Goal: Transaction & Acquisition: Download file/media

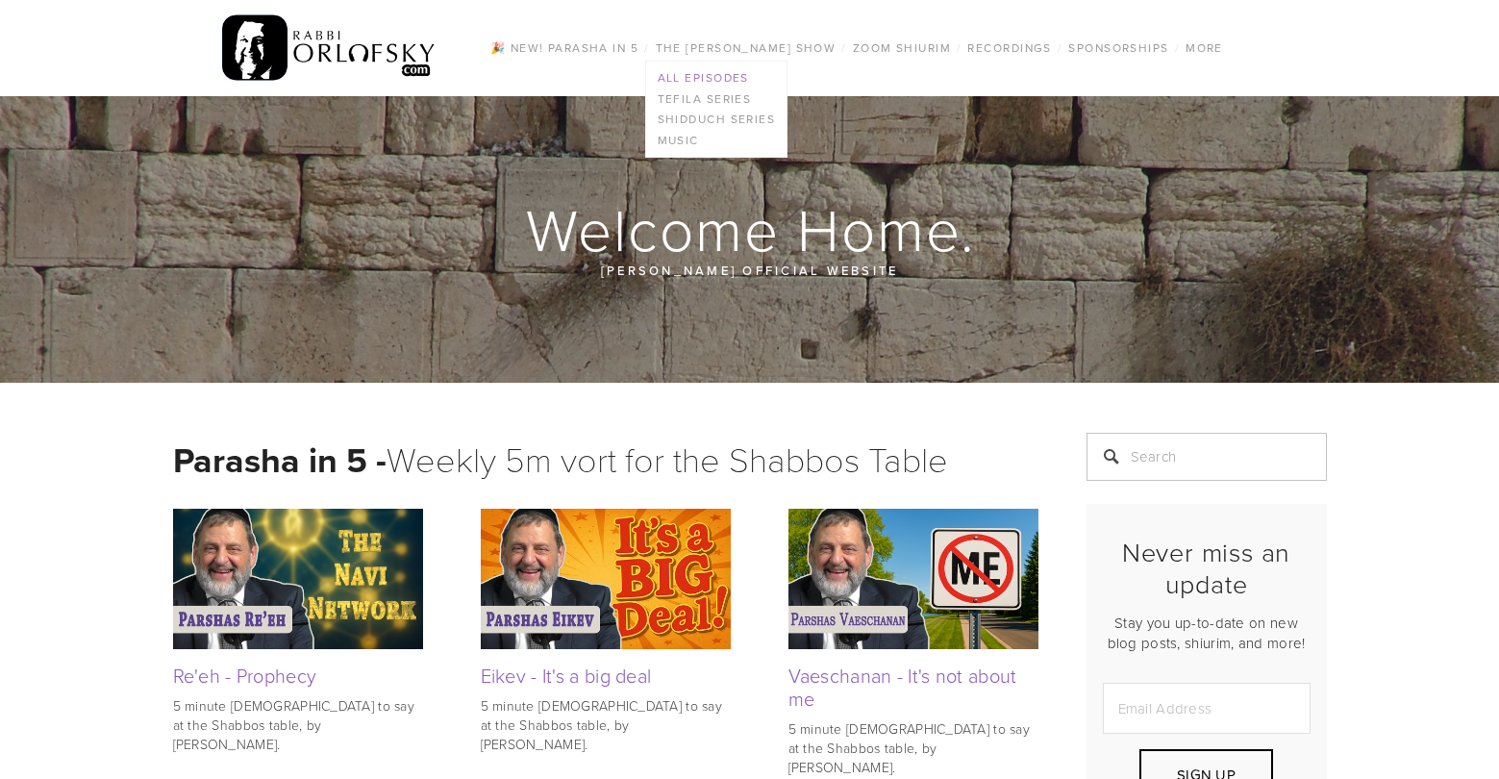
click at [695, 78] on link "All Episodes" at bounding box center [716, 77] width 141 height 21
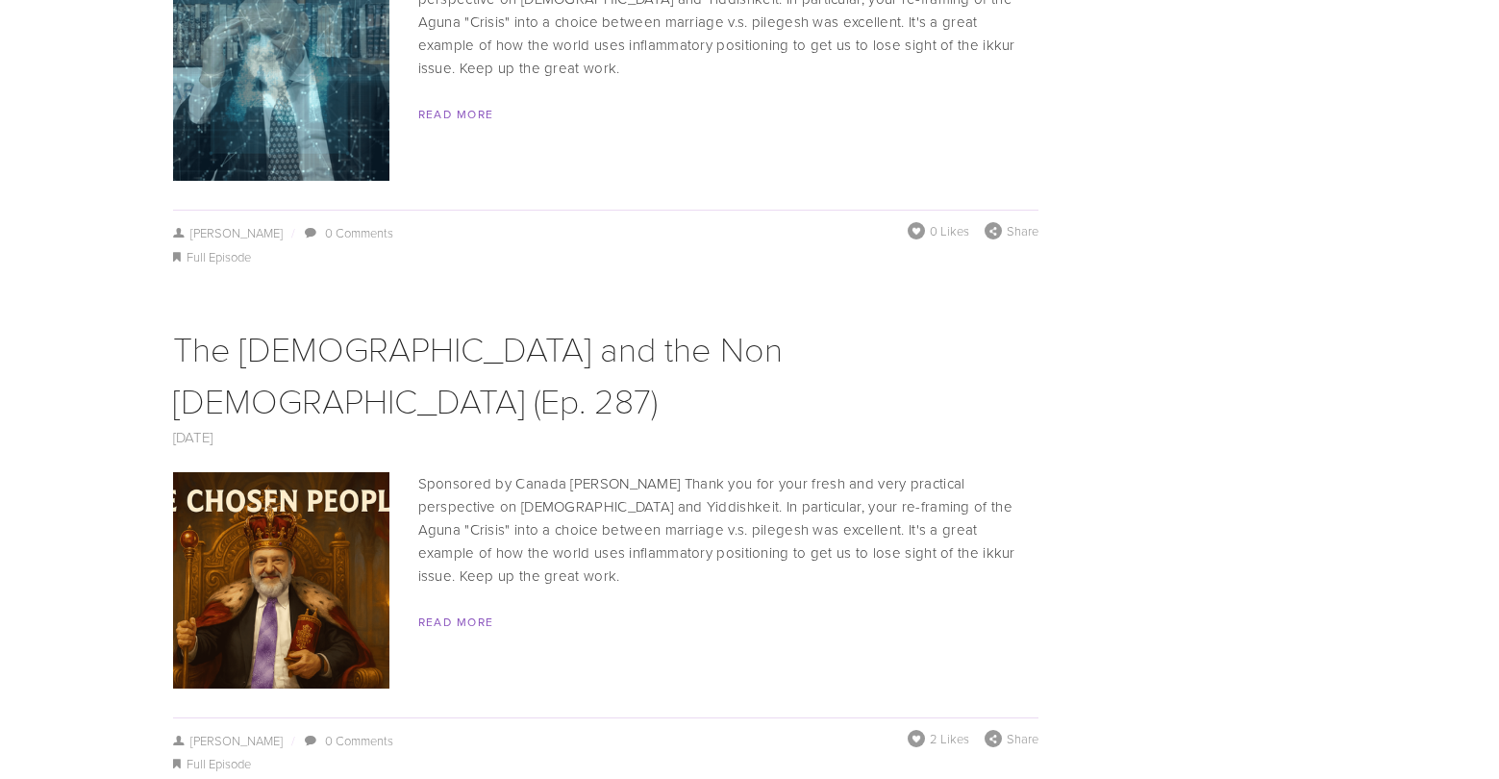
scroll to position [3095, 0]
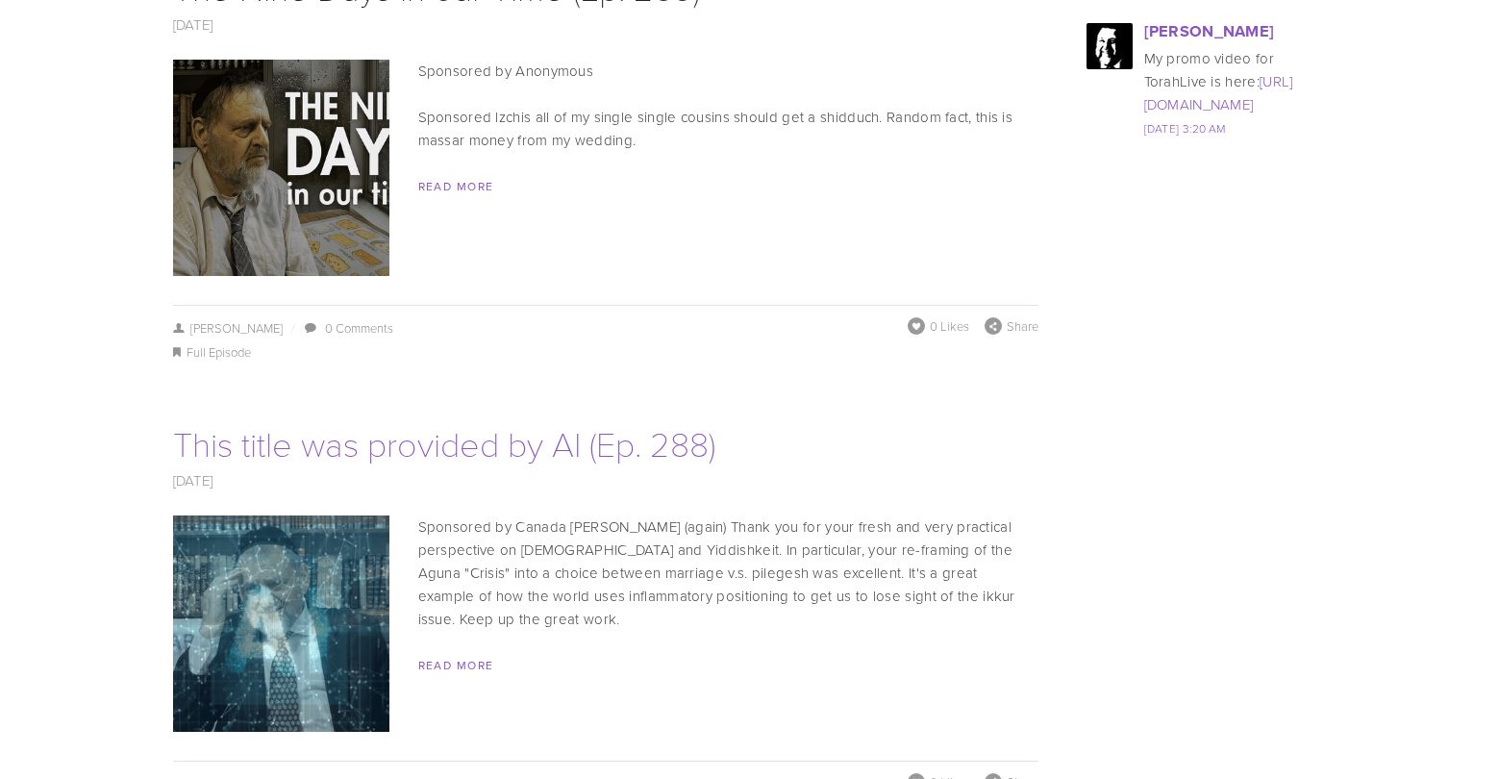
click at [497, 419] on link "This title was provided by AI (Ep. 288)" at bounding box center [444, 442] width 542 height 47
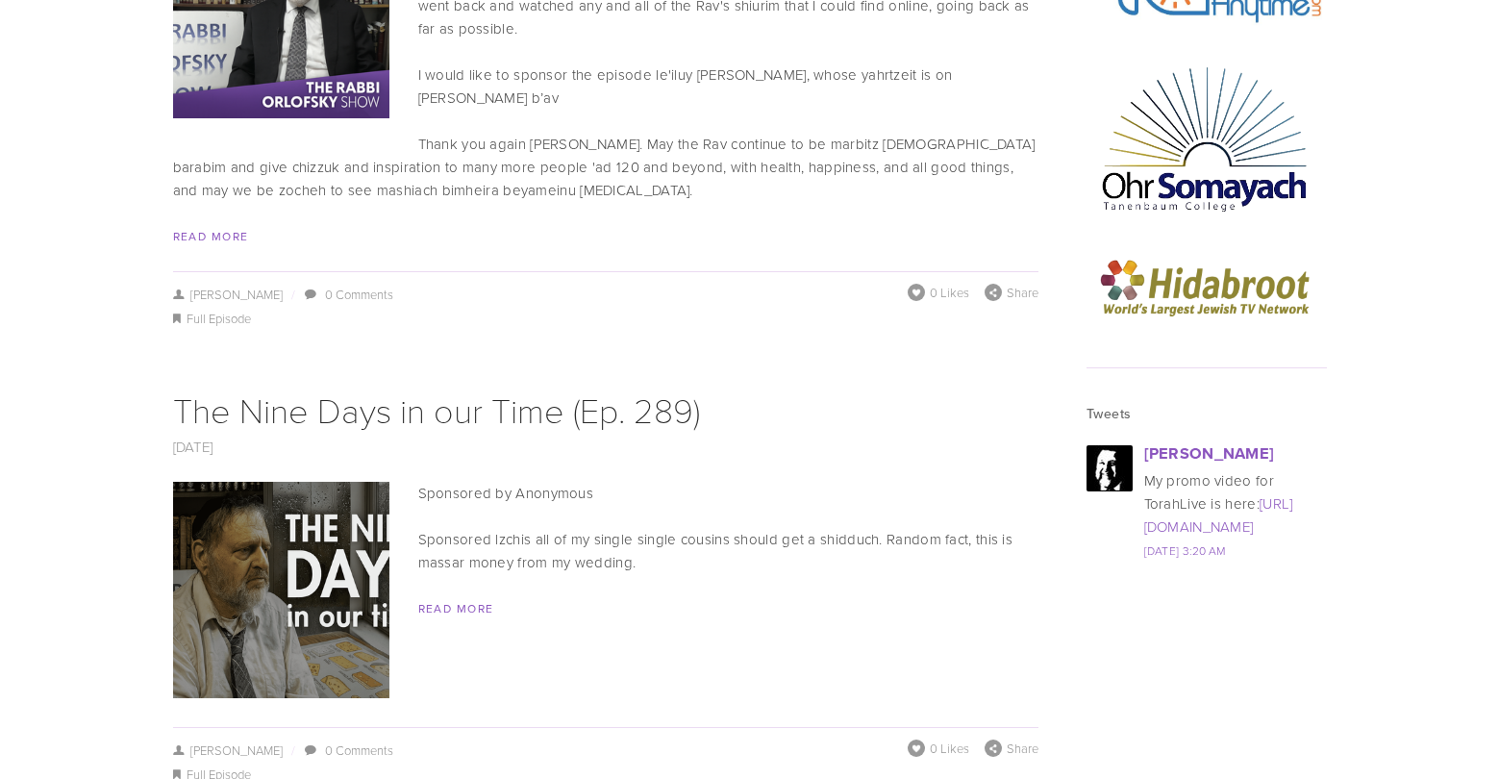
scroll to position [2682, 0]
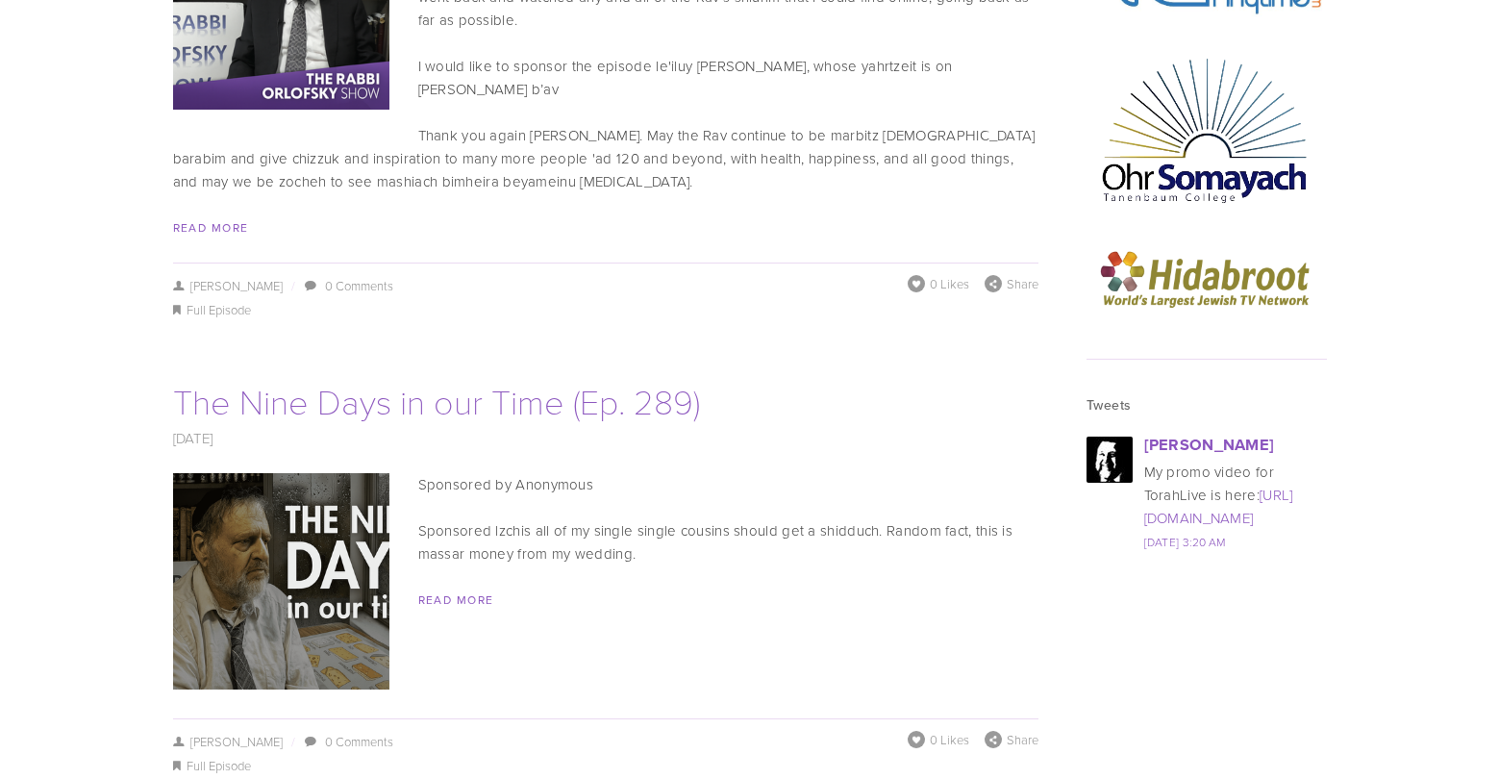
click at [425, 377] on link "The Nine Days in our Time (Ep. 289)" at bounding box center [436, 400] width 527 height 47
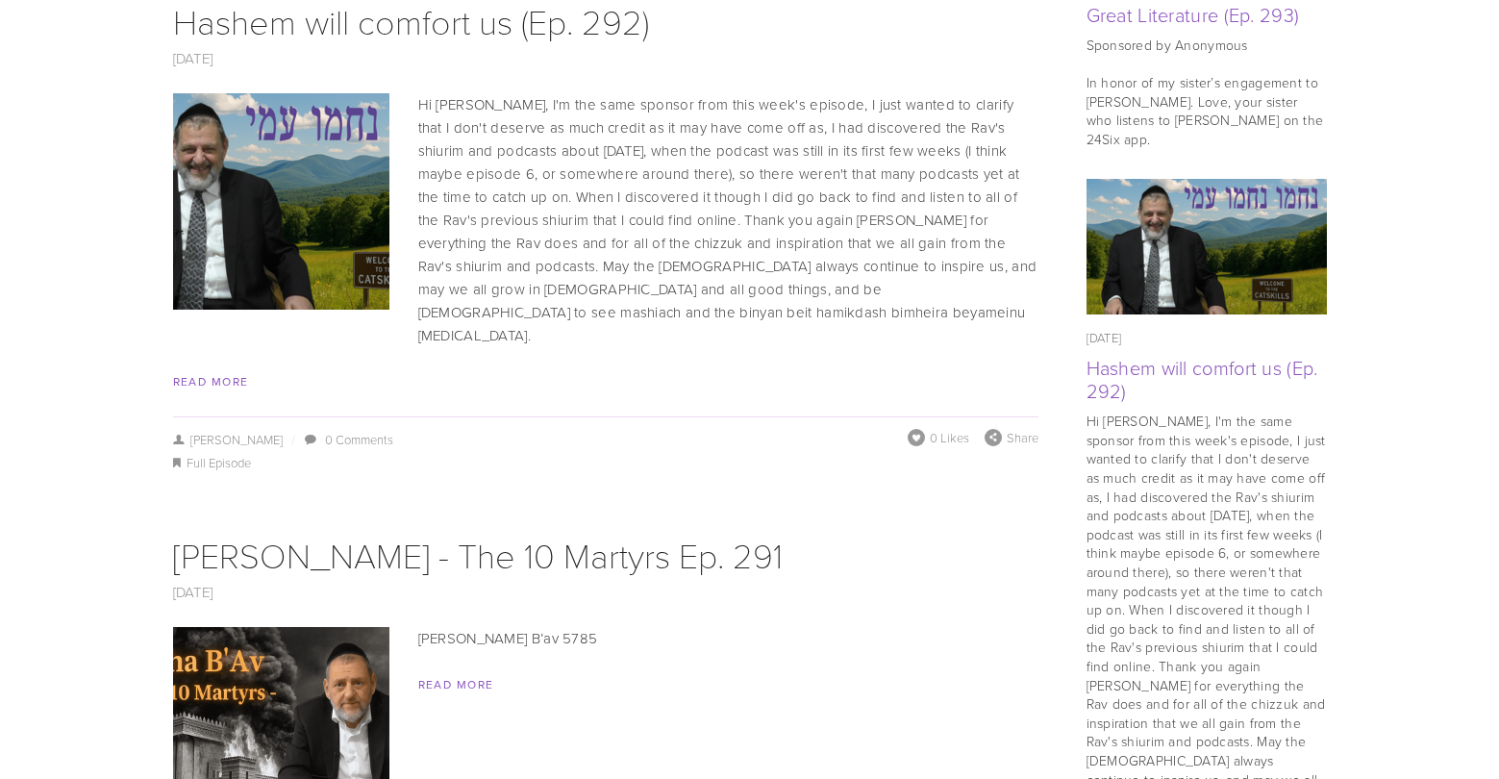
scroll to position [1335, 0]
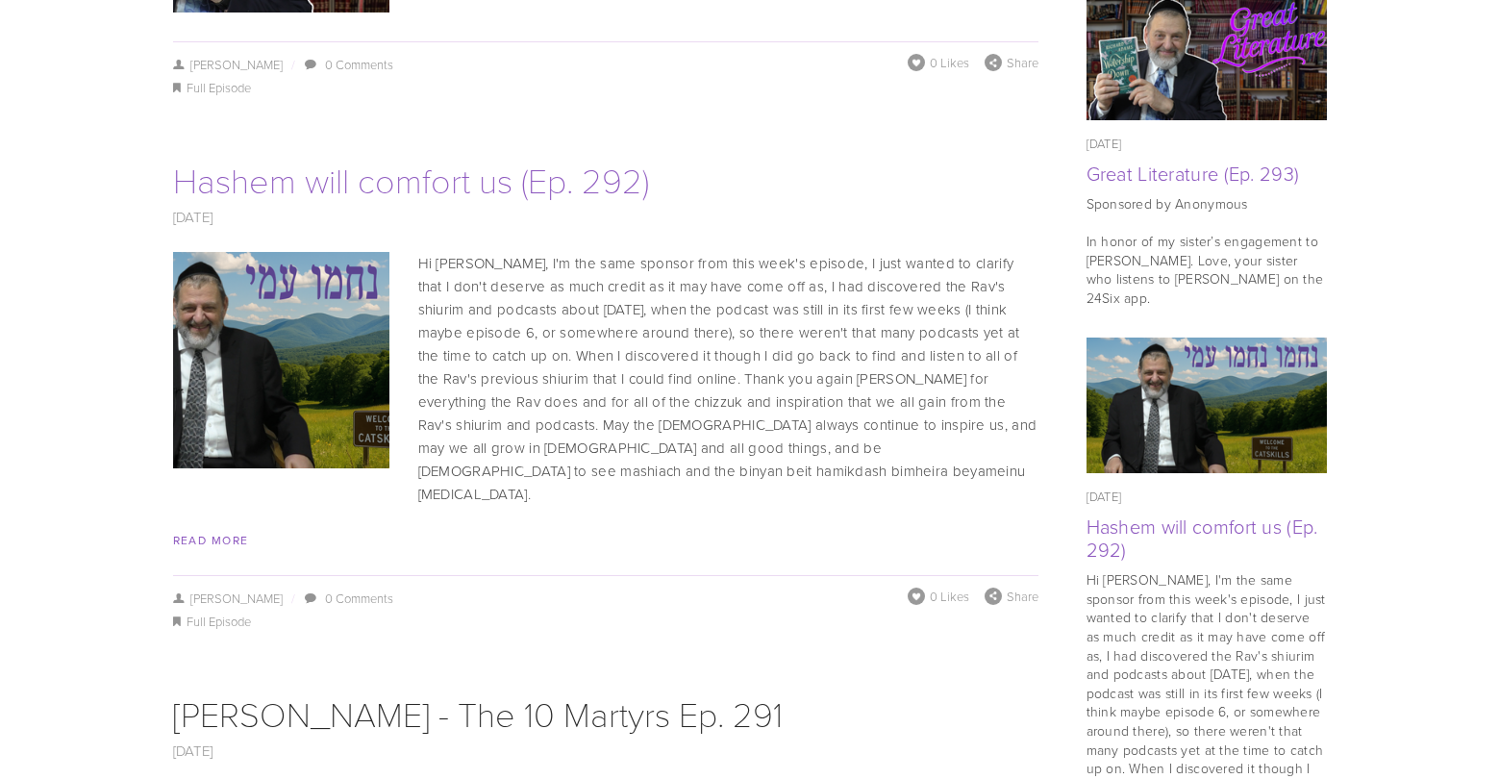
click at [498, 167] on link "Hashem will comfort us (Ep. 292)" at bounding box center [411, 179] width 476 height 47
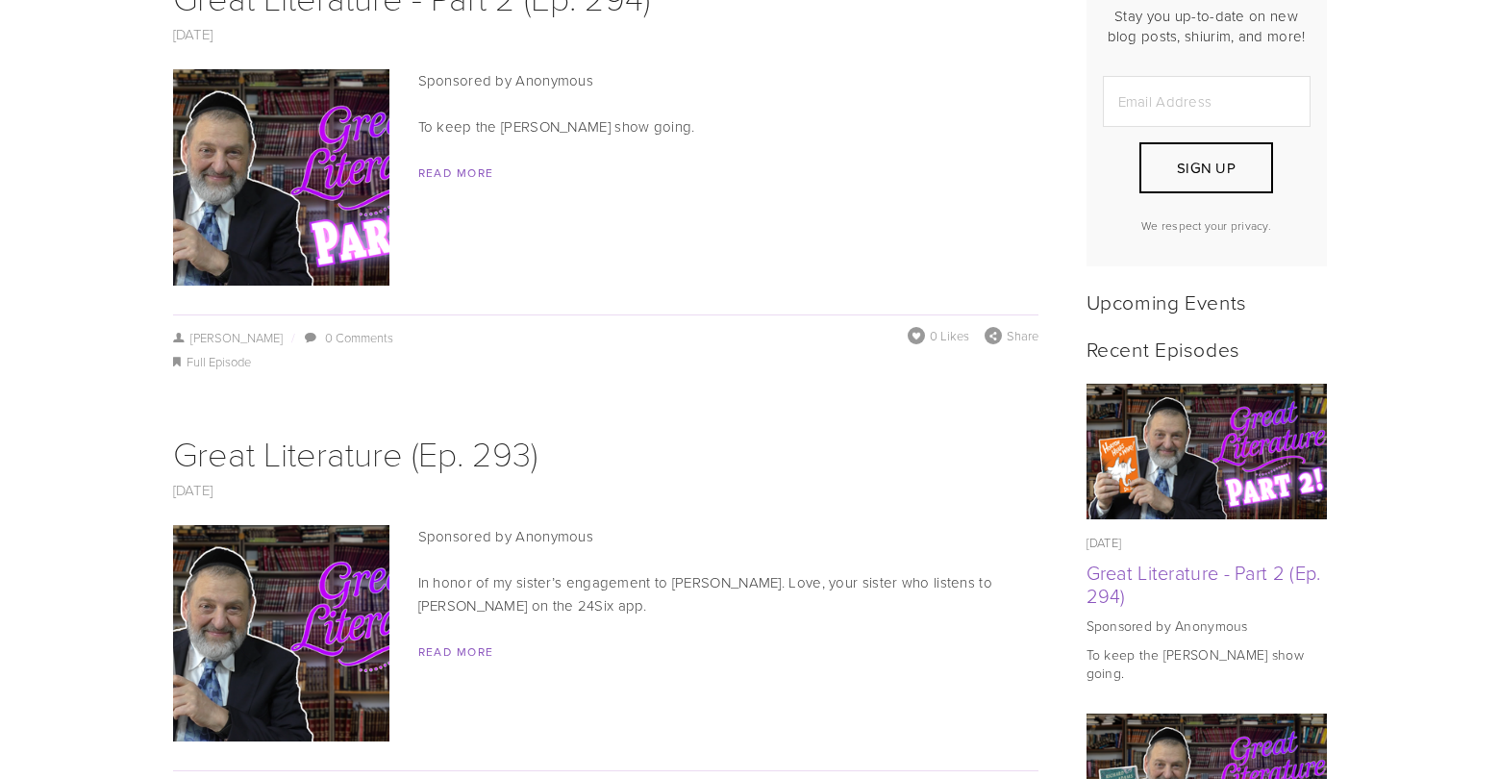
scroll to position [610, 0]
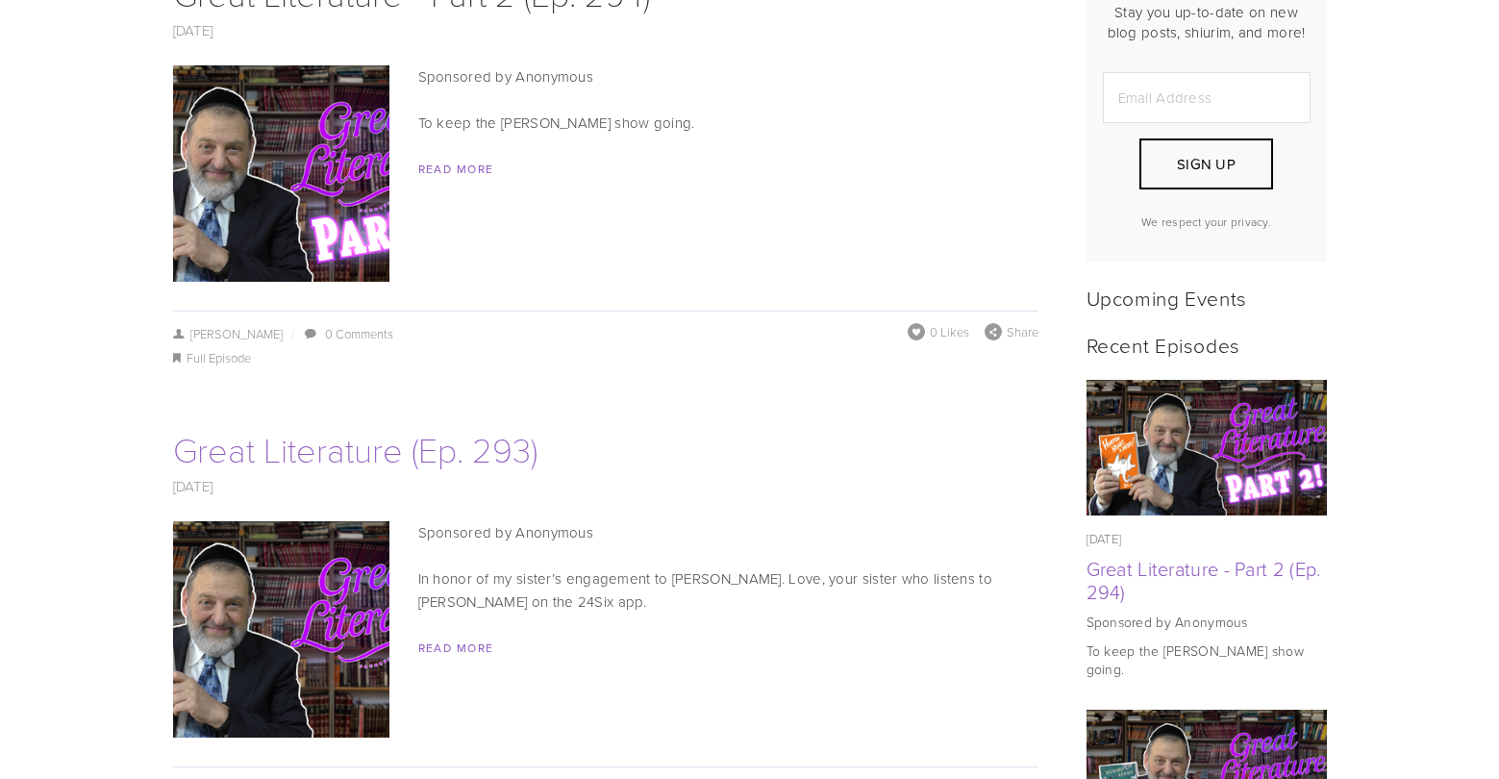
click at [411, 438] on link "Great Literature (Ep. 293)" at bounding box center [355, 448] width 364 height 47
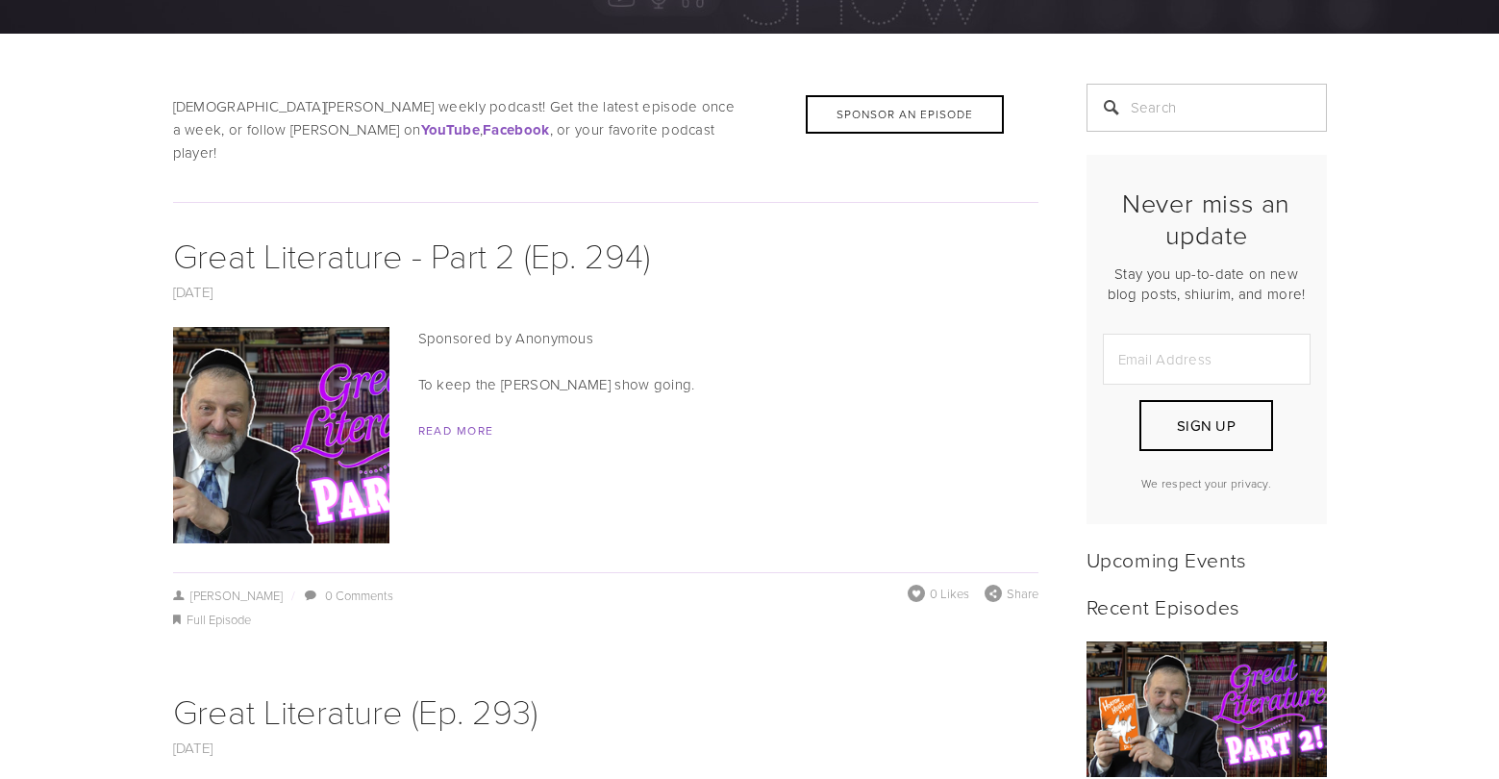
scroll to position [345, 0]
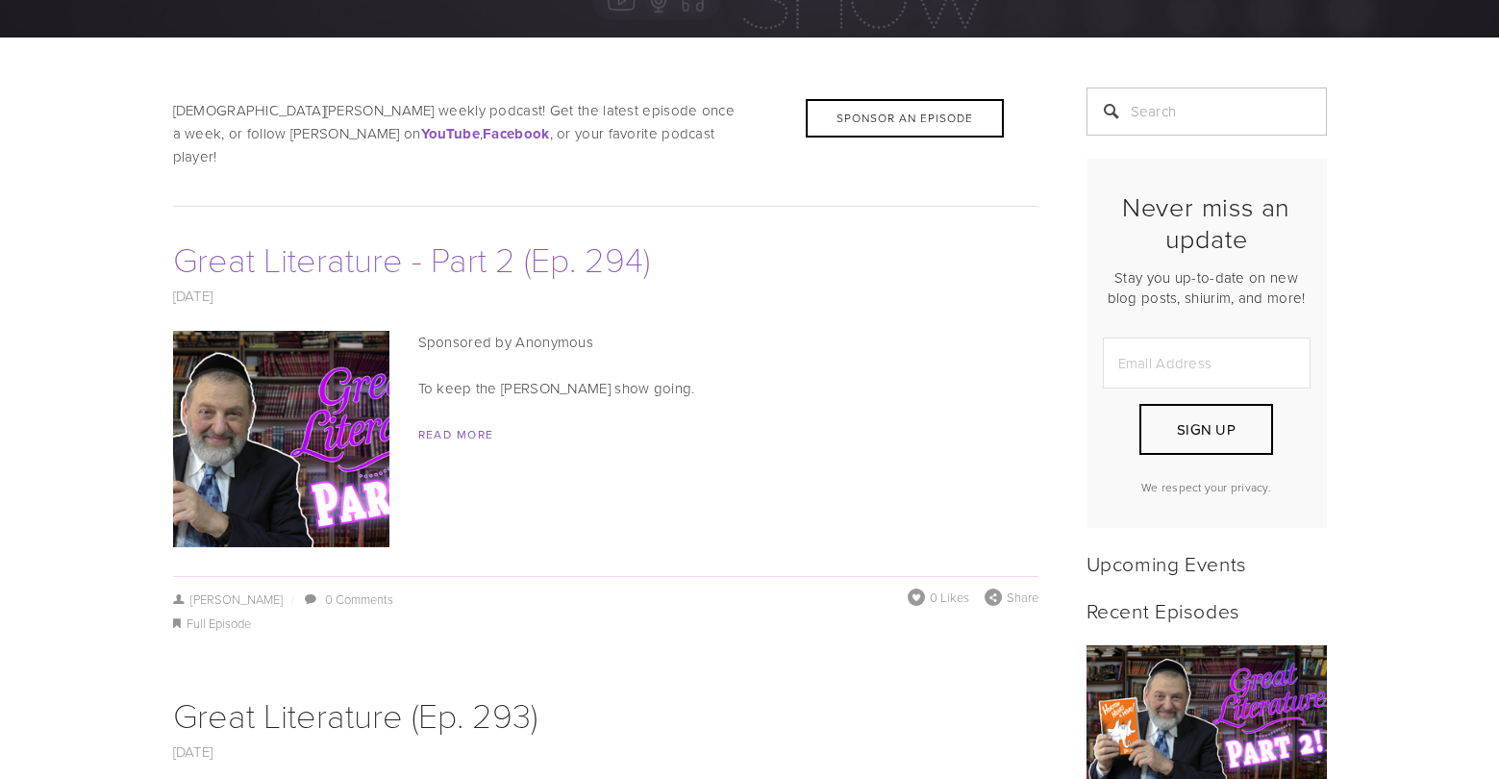
click at [417, 235] on link "Great Literature - Part 2 (Ep. 294)" at bounding box center [411, 258] width 477 height 47
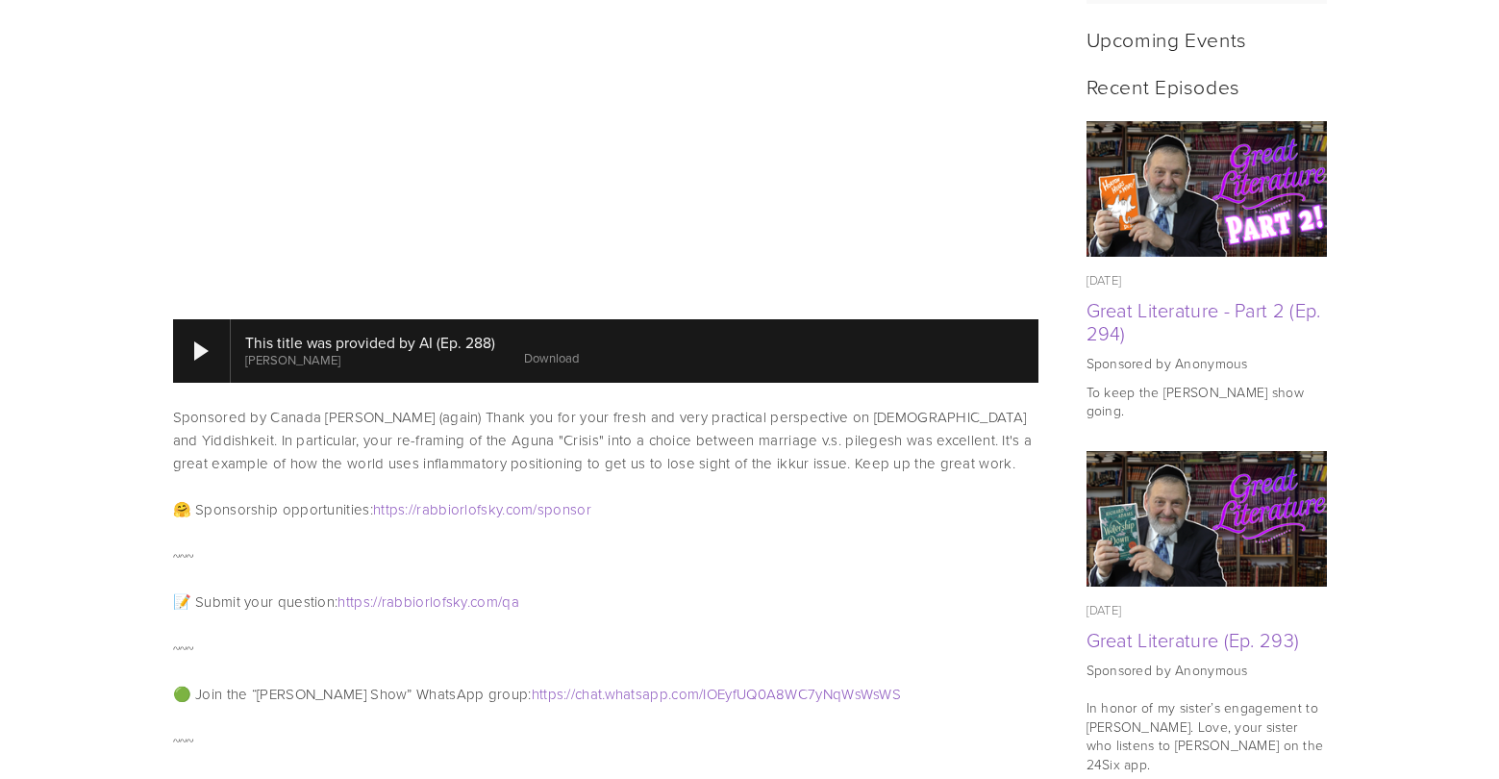
scroll to position [868, 0]
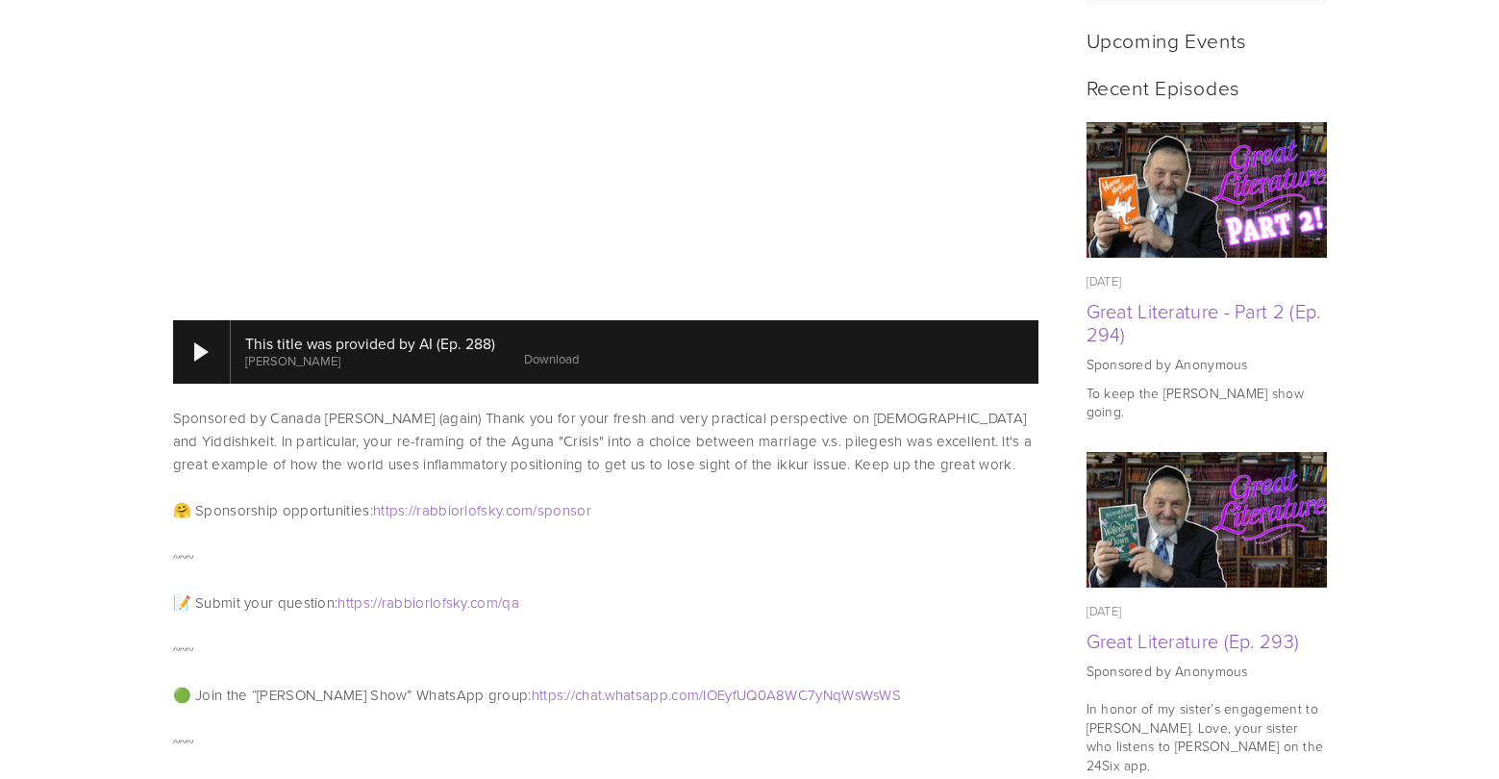
click at [561, 350] on link "Download" at bounding box center [551, 358] width 55 height 17
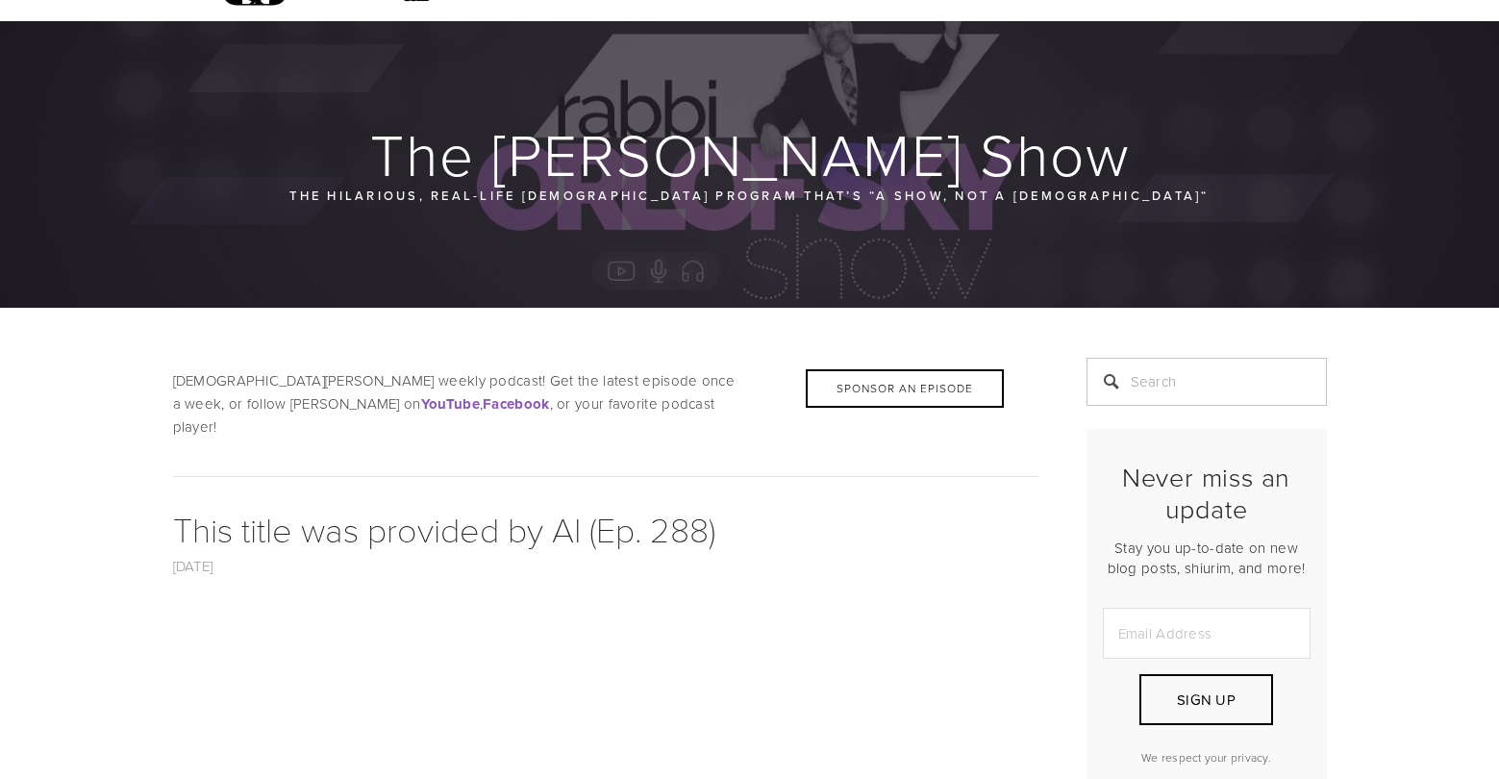
scroll to position [0, 0]
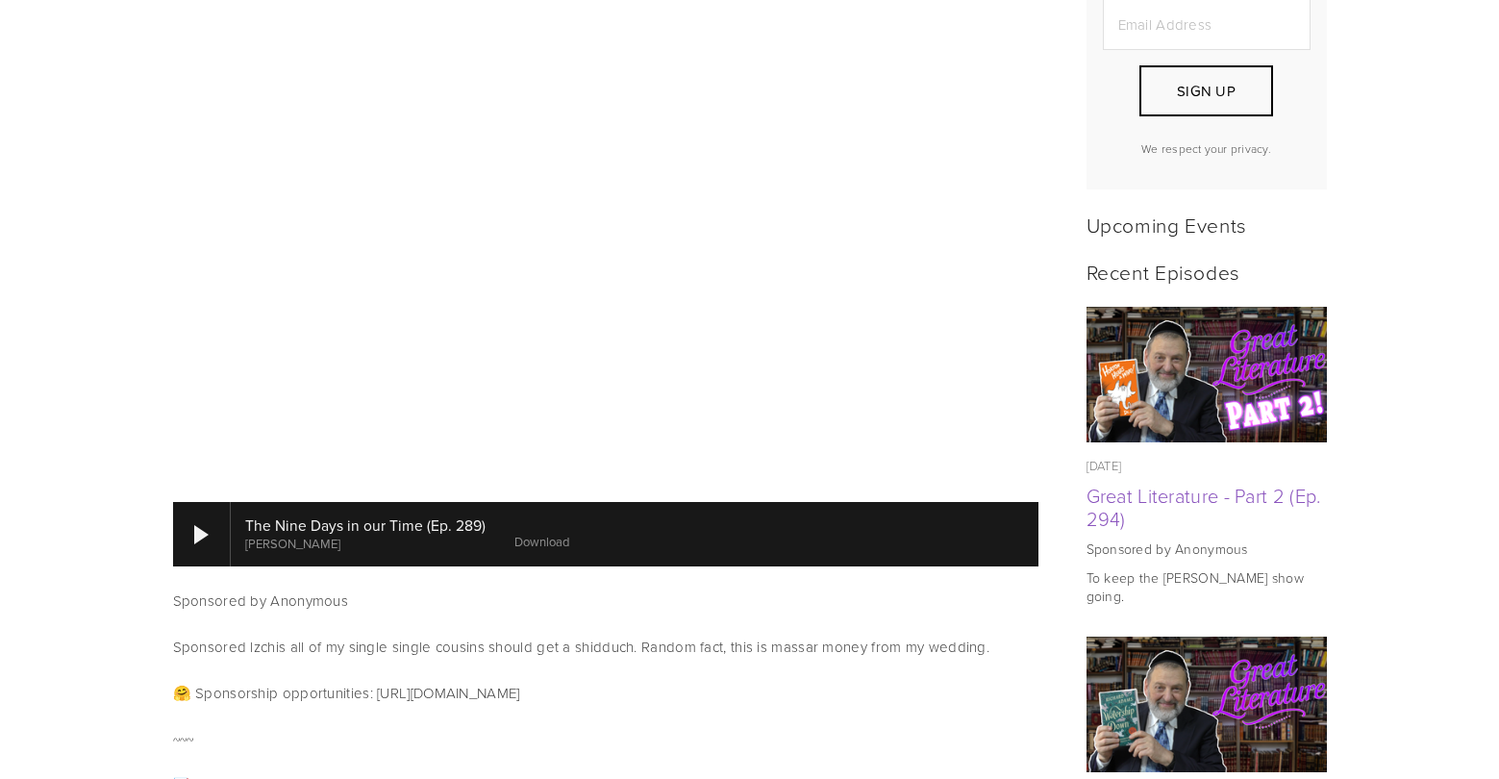
scroll to position [684, 0]
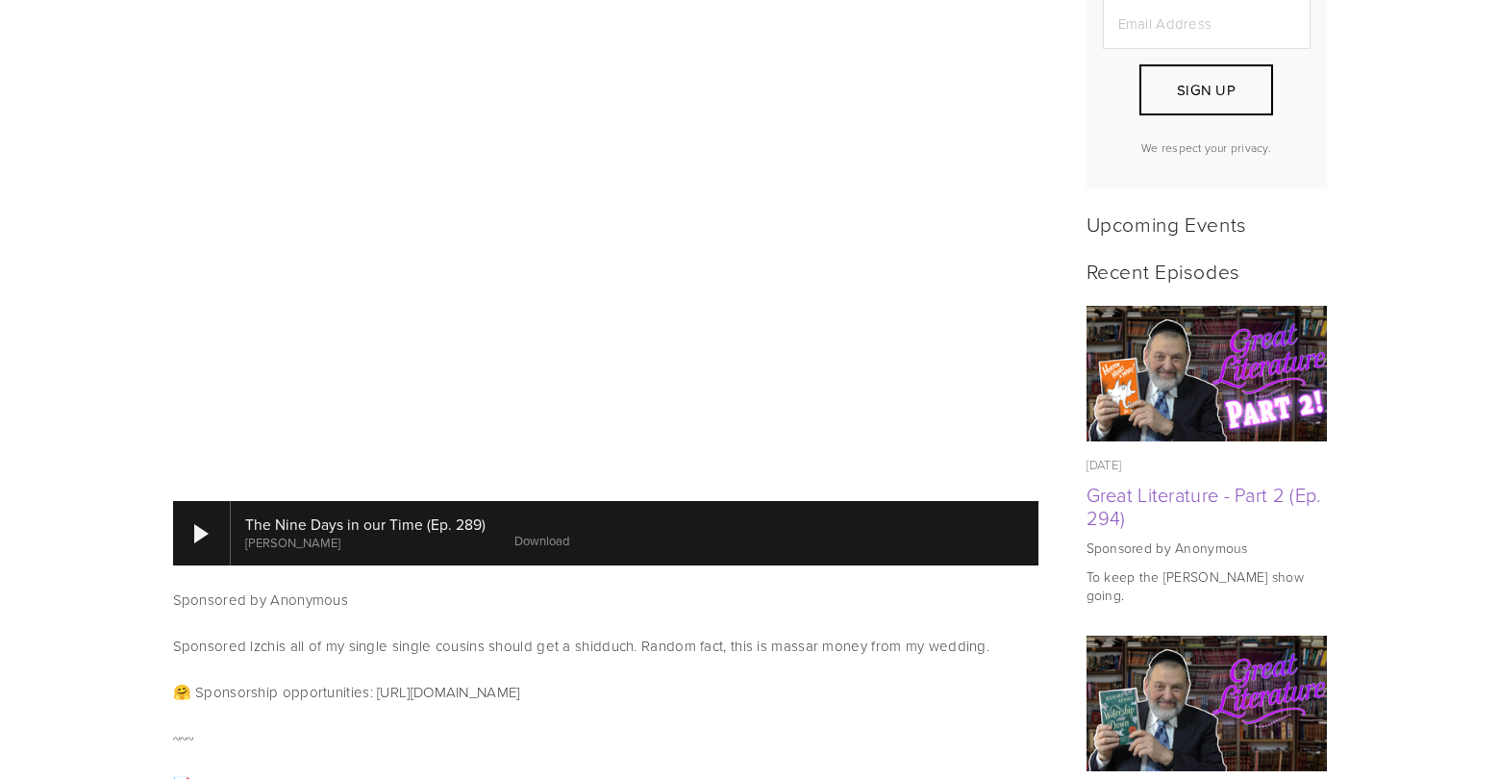
click at [532, 532] on link "Download" at bounding box center [541, 540] width 55 height 17
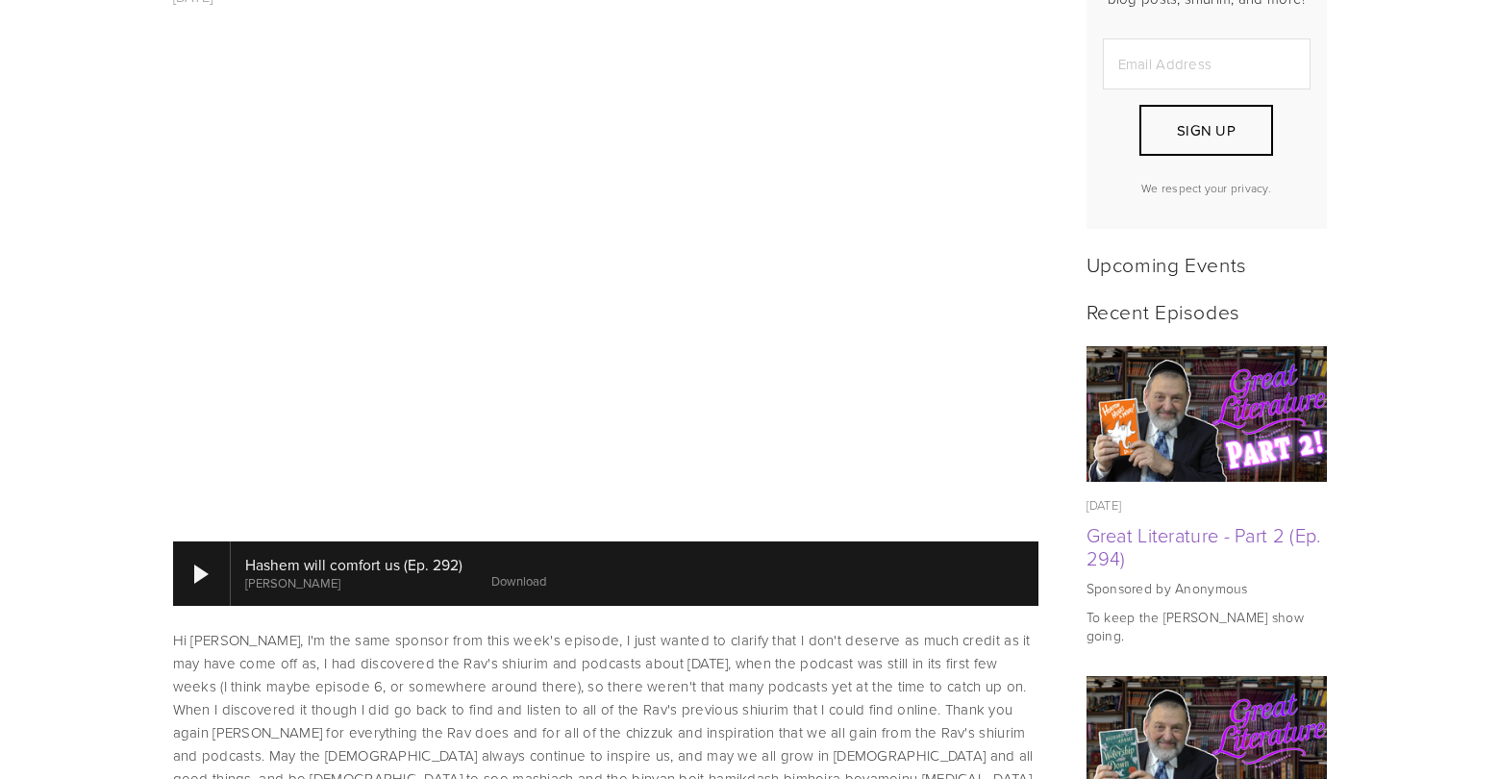
scroll to position [645, 0]
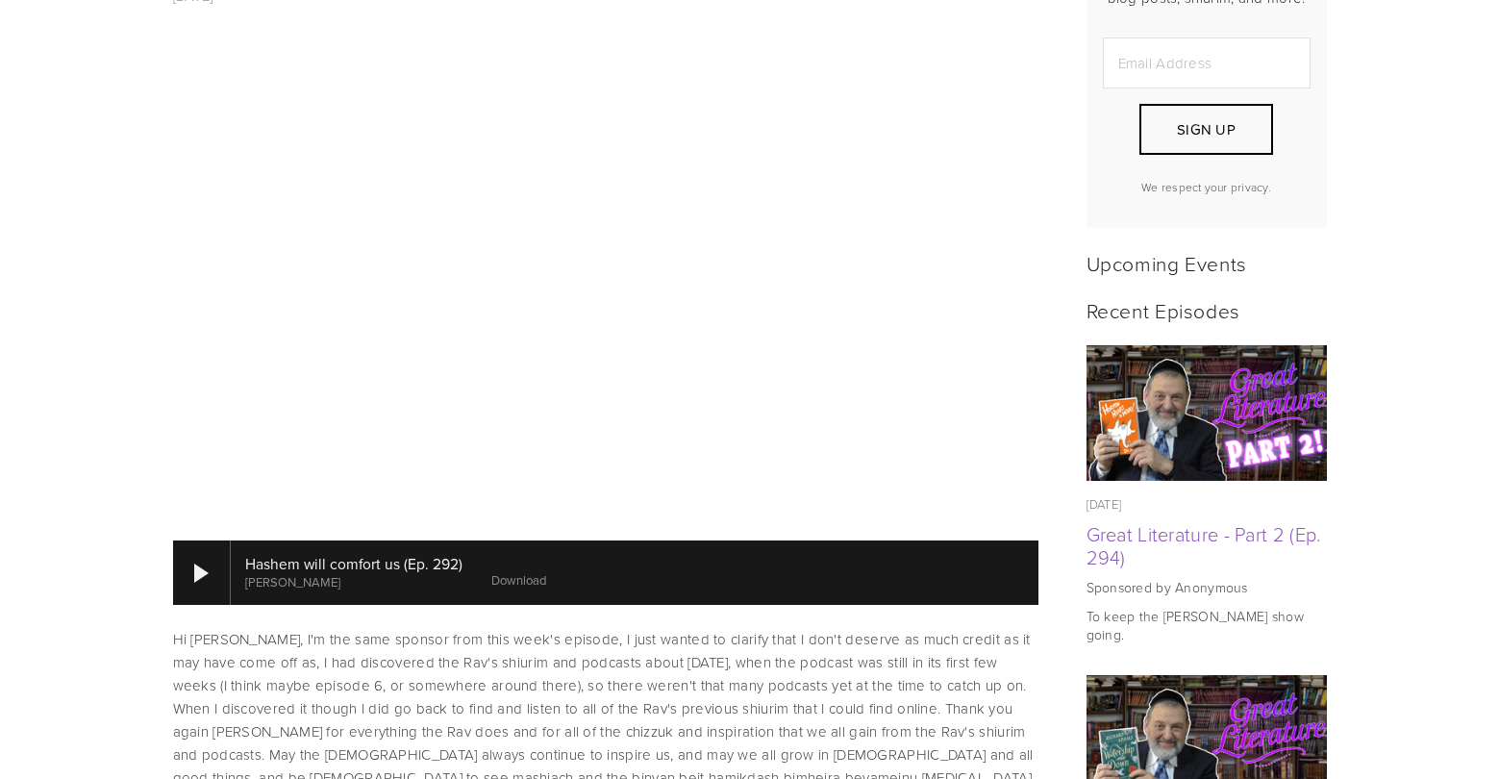
click at [516, 571] on link "Download" at bounding box center [518, 579] width 55 height 17
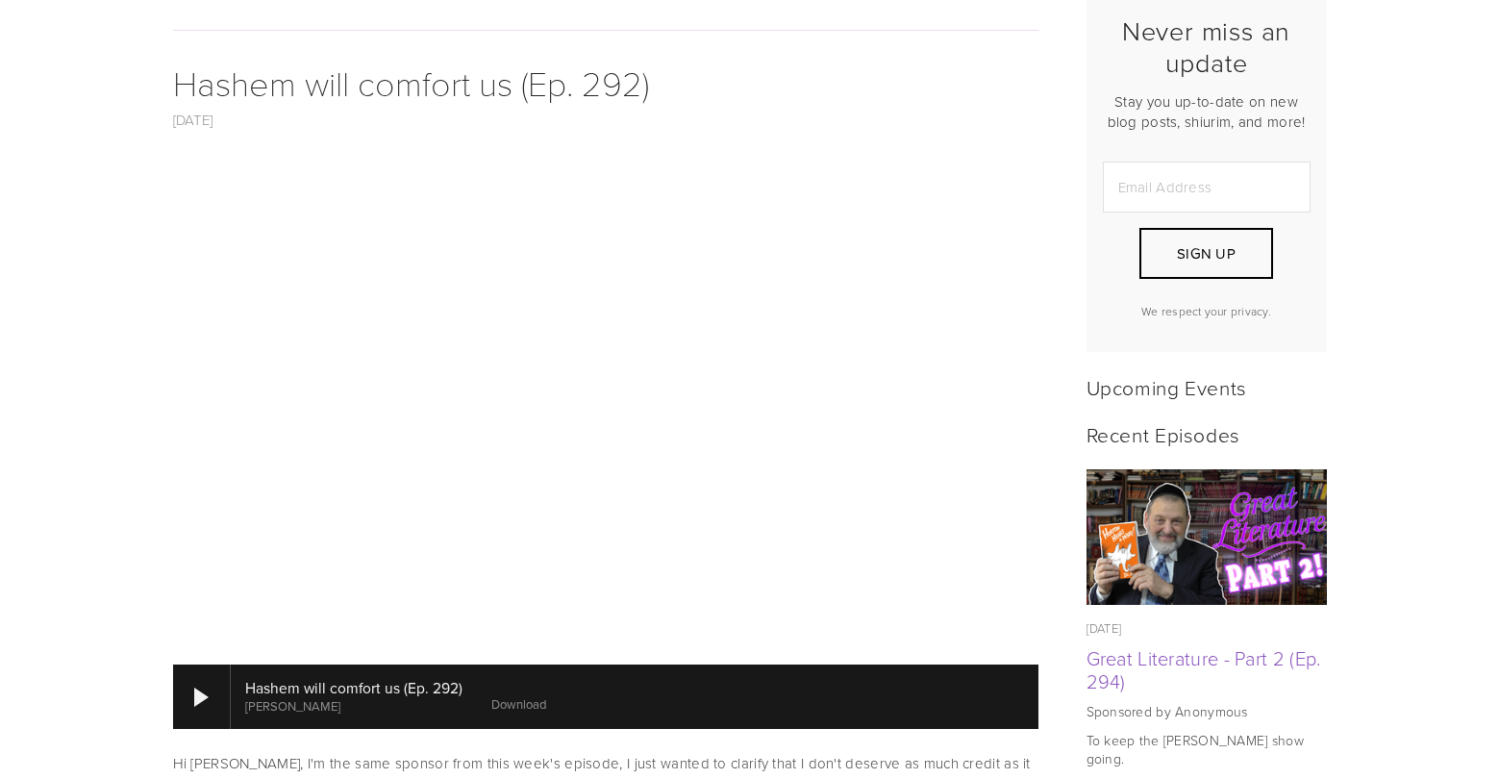
scroll to position [424, 0]
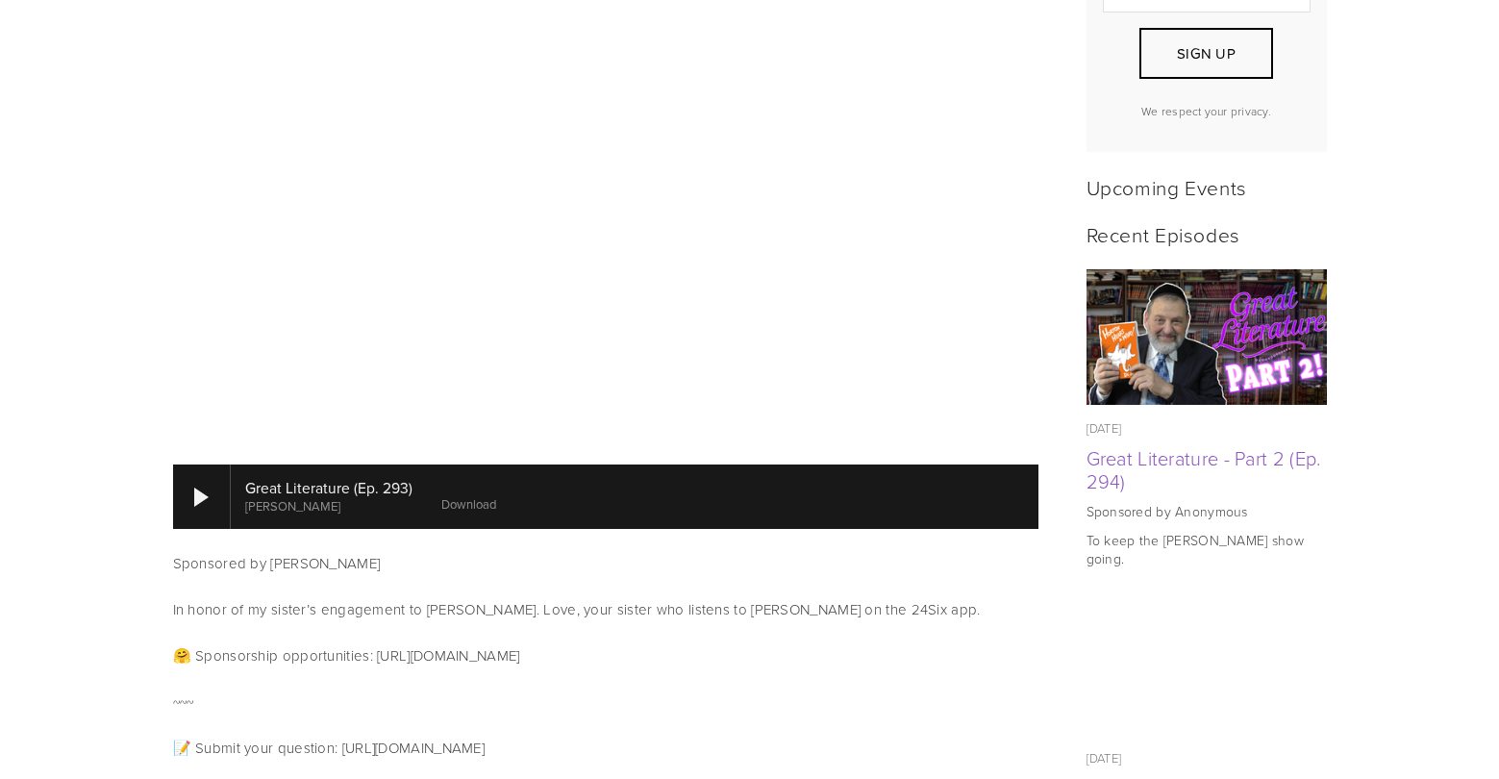
scroll to position [721, 0]
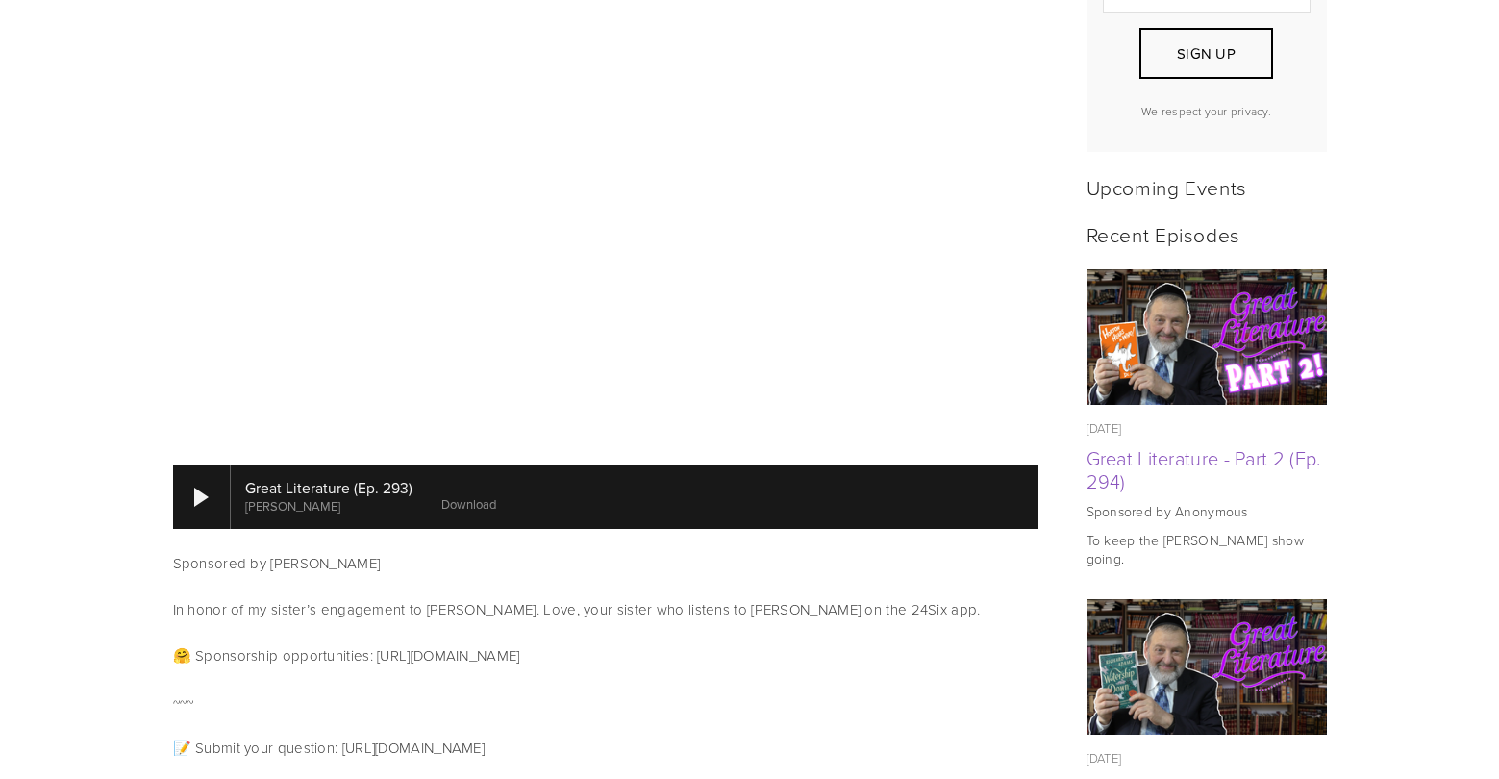
click at [456, 495] on link "Download" at bounding box center [468, 503] width 55 height 17
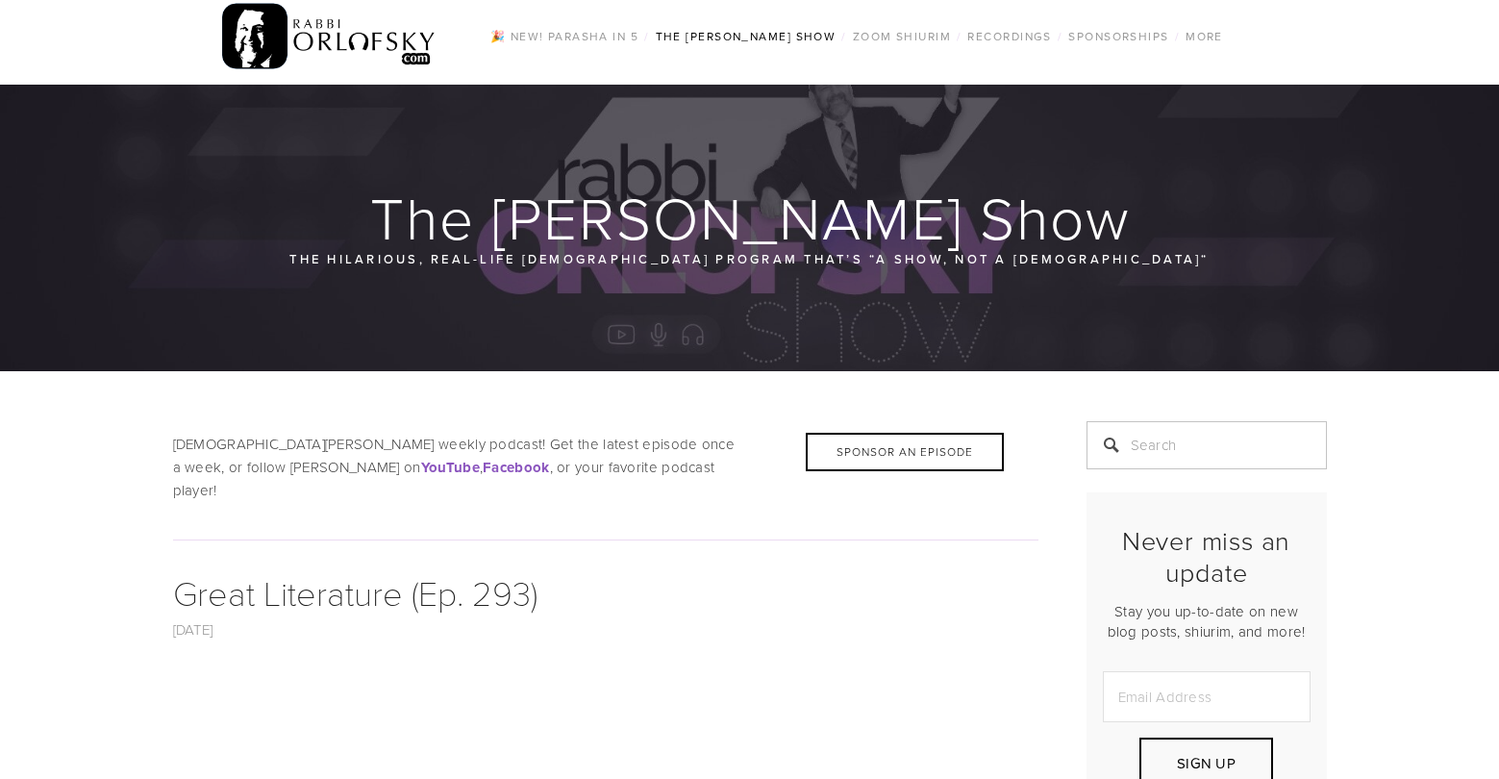
scroll to position [0, 0]
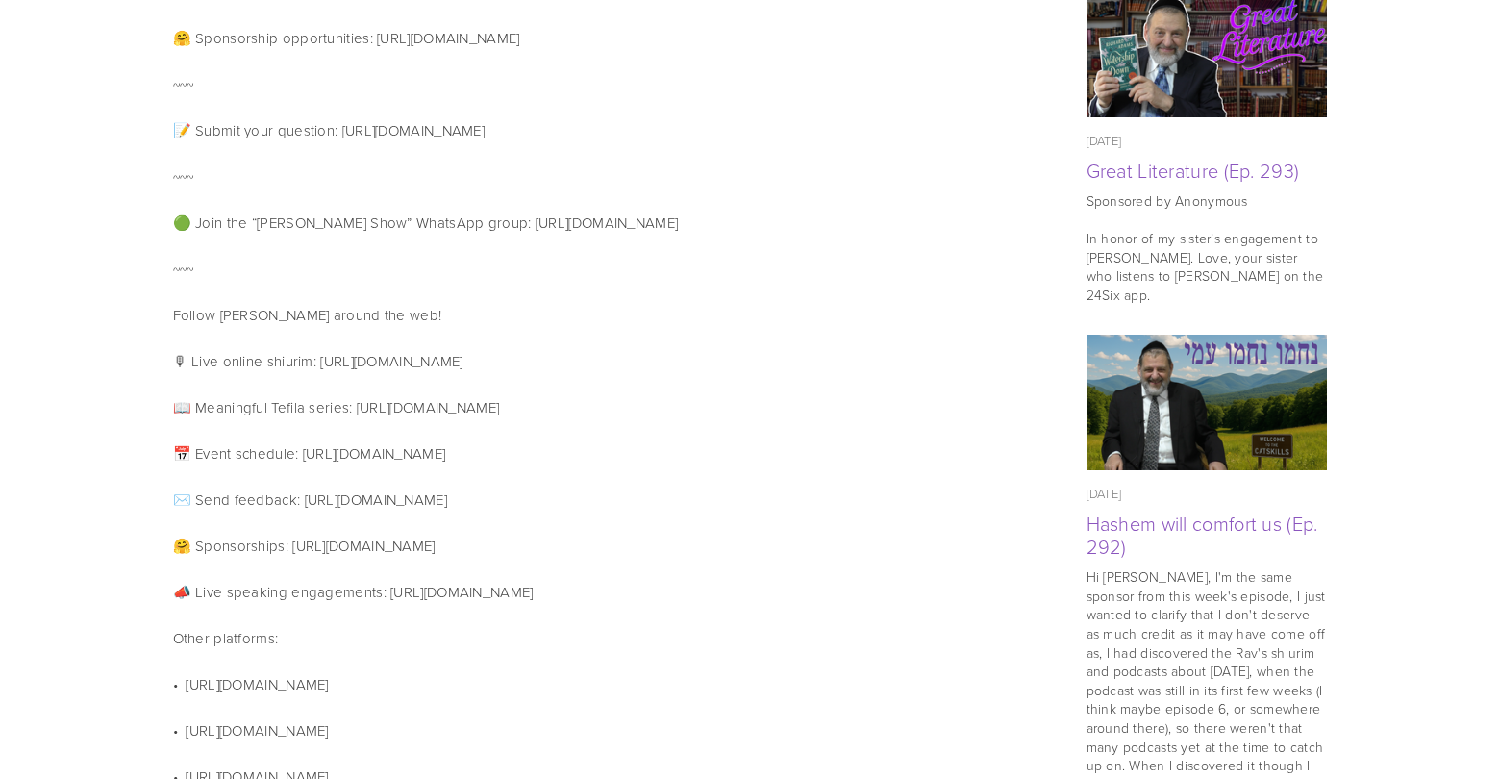
scroll to position [990, 0]
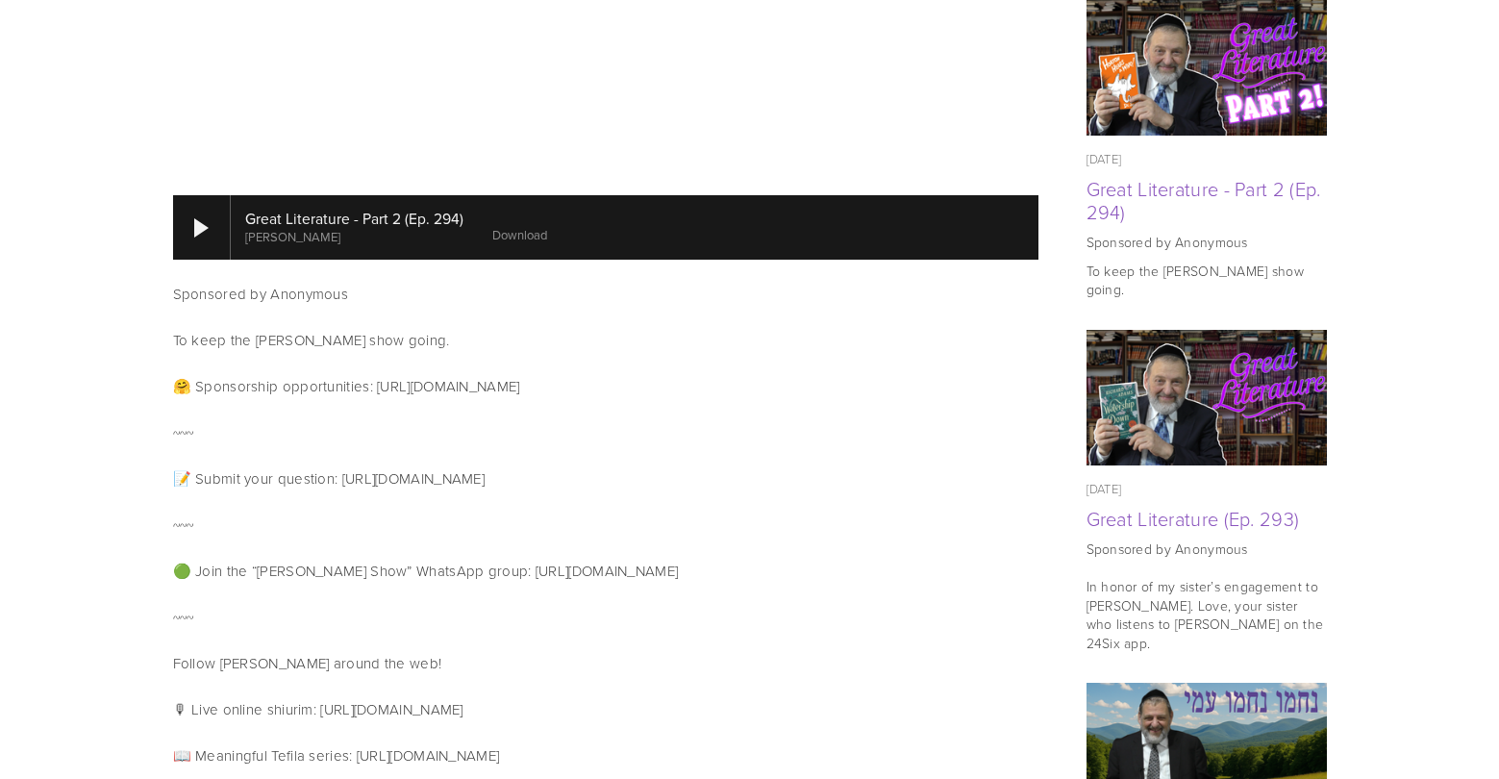
click at [505, 226] on link "Download" at bounding box center [519, 234] width 55 height 17
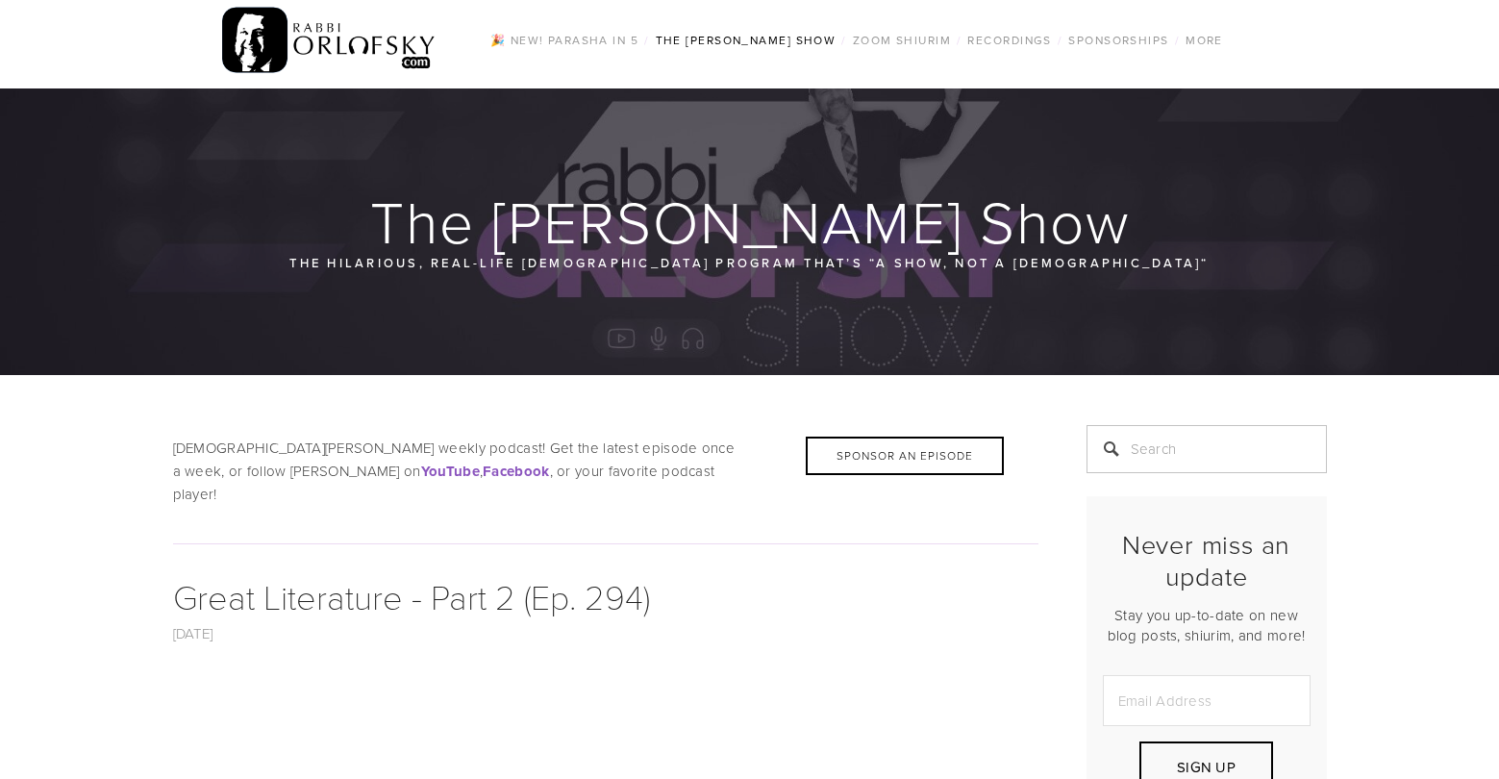
scroll to position [0, 0]
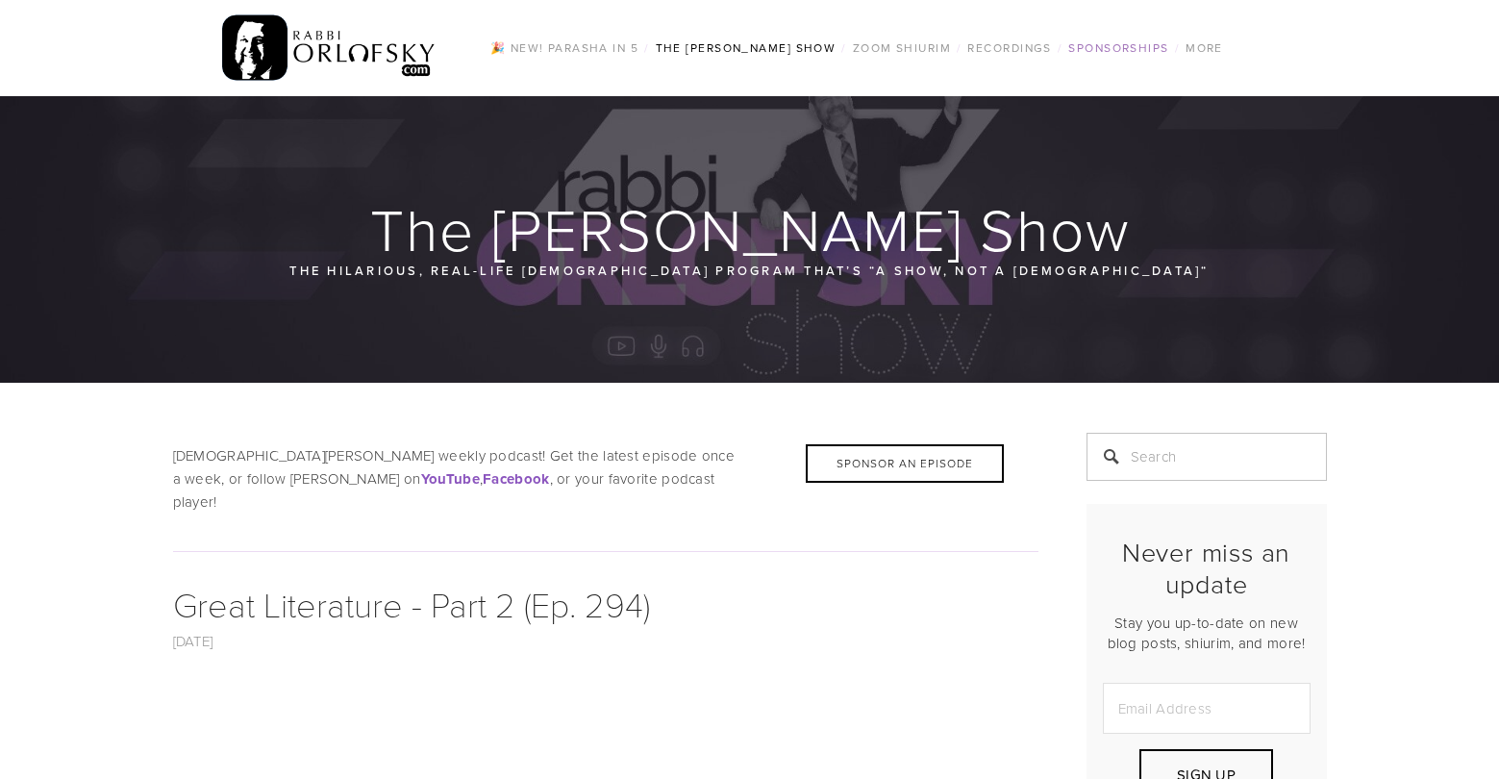
click at [1084, 47] on link "Sponsorships" at bounding box center [1118, 48] width 112 height 25
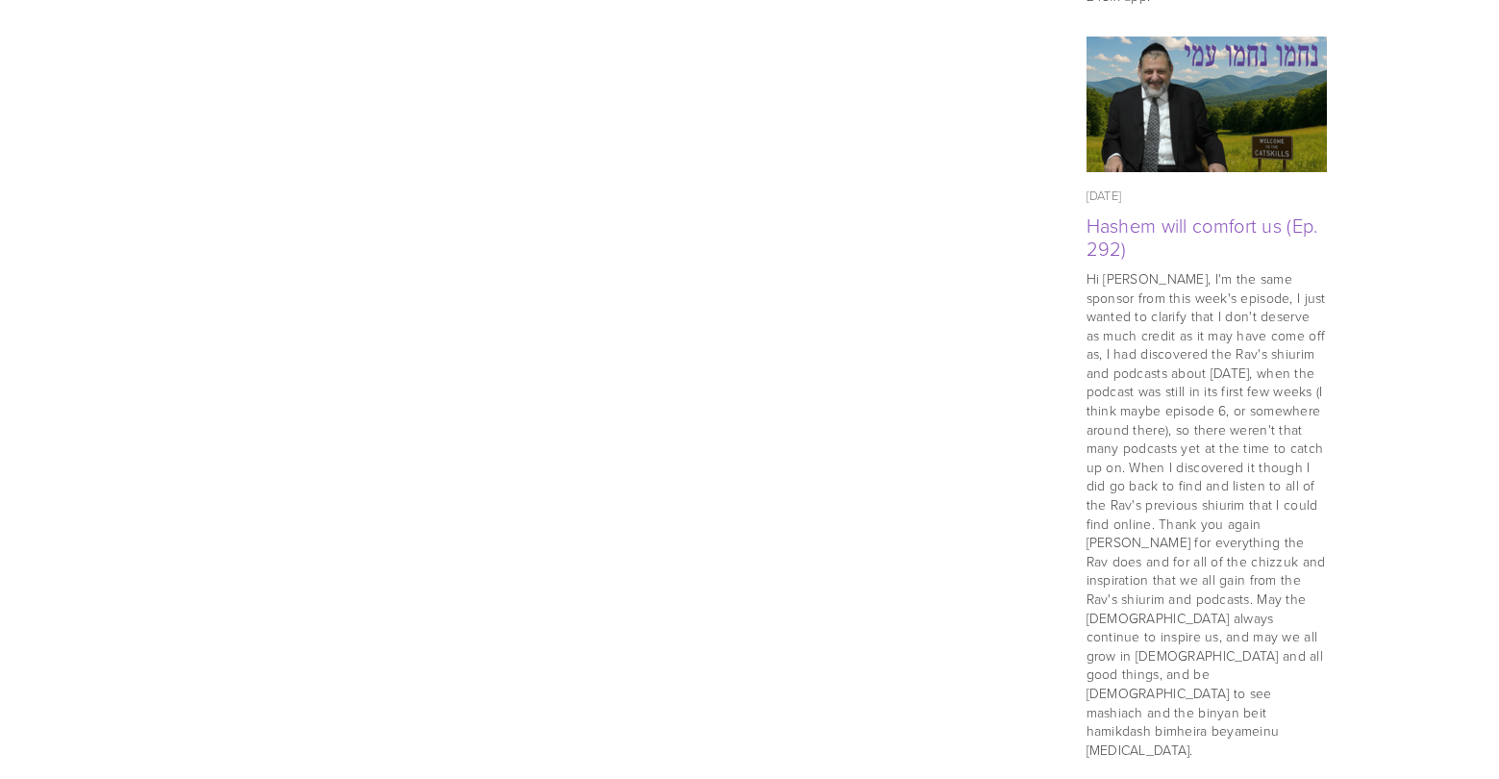
scroll to position [1617, 0]
